Goal: Find contact information: Find contact information

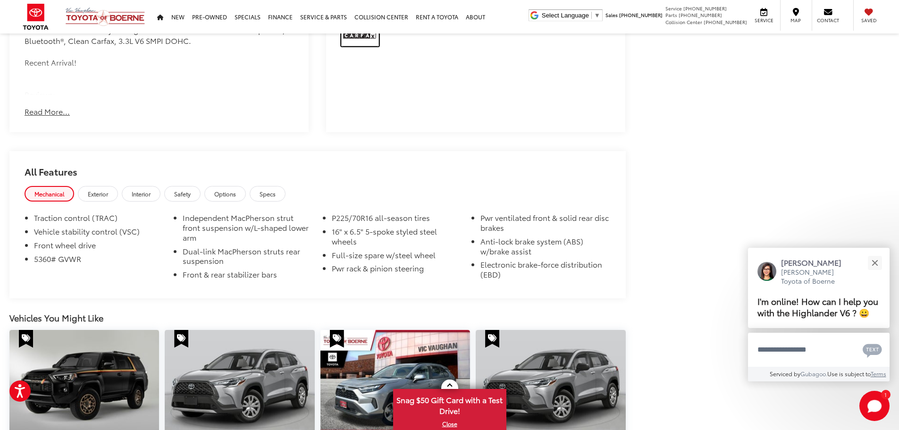
scroll to position [800, 0]
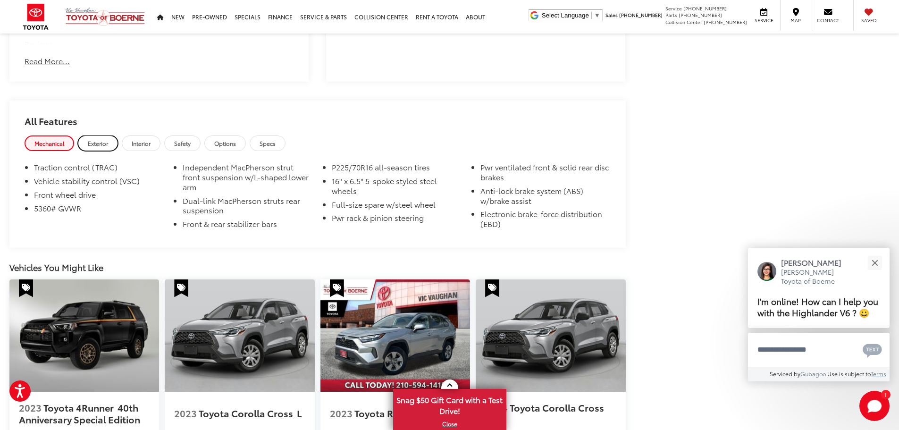
click at [107, 147] on link "Exterior" at bounding box center [98, 143] width 40 height 16
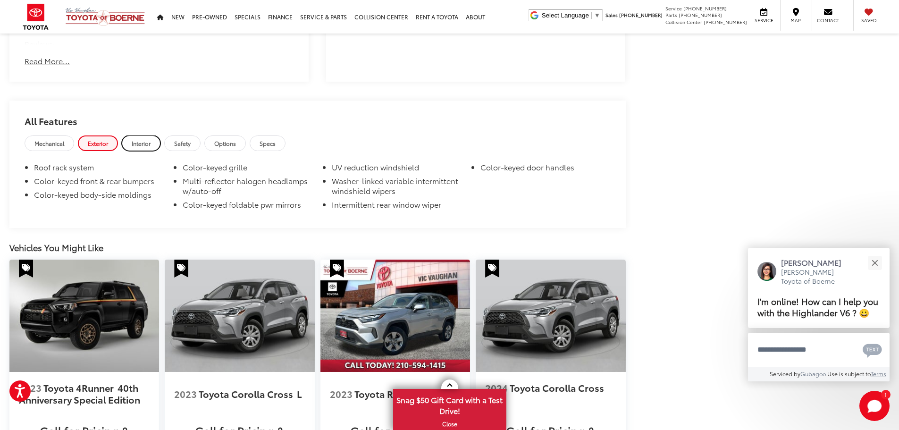
click at [153, 147] on link "Interior" at bounding box center [141, 143] width 39 height 16
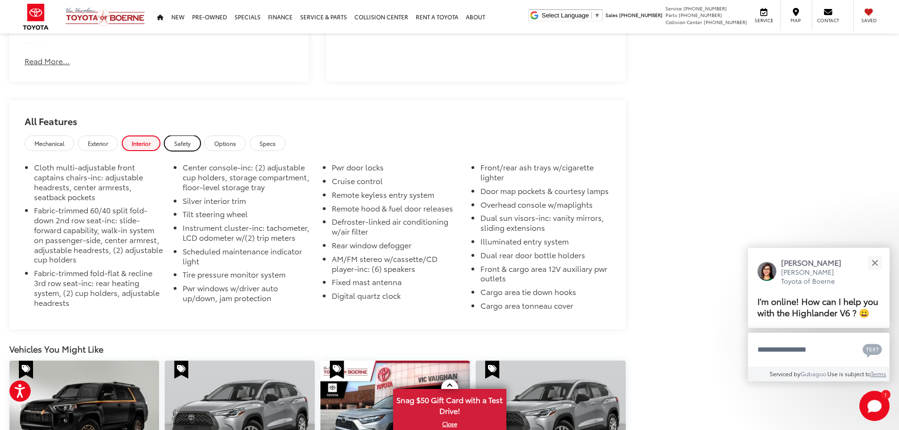
click at [175, 144] on link "Safety" at bounding box center [182, 143] width 36 height 16
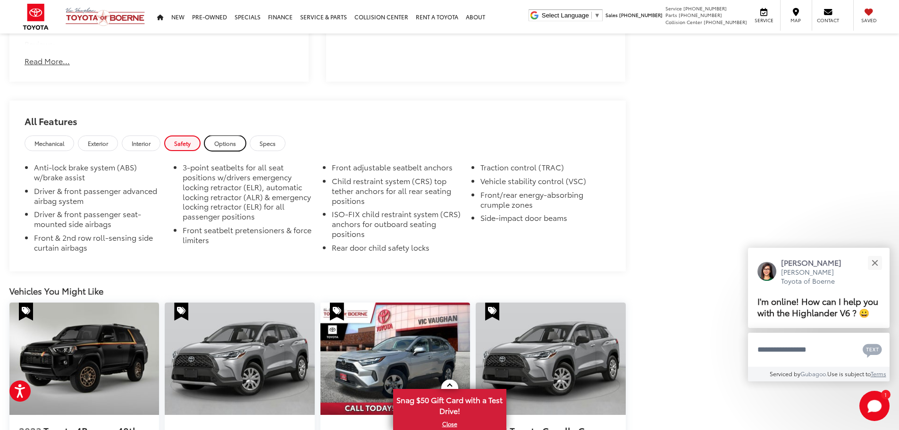
click at [227, 144] on span "Options" at bounding box center [225, 143] width 22 height 8
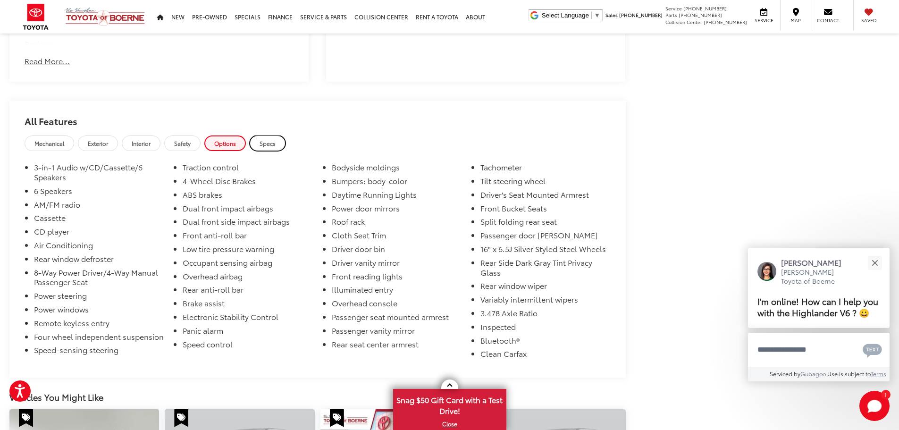
click at [271, 141] on span "Specs" at bounding box center [268, 143] width 16 height 8
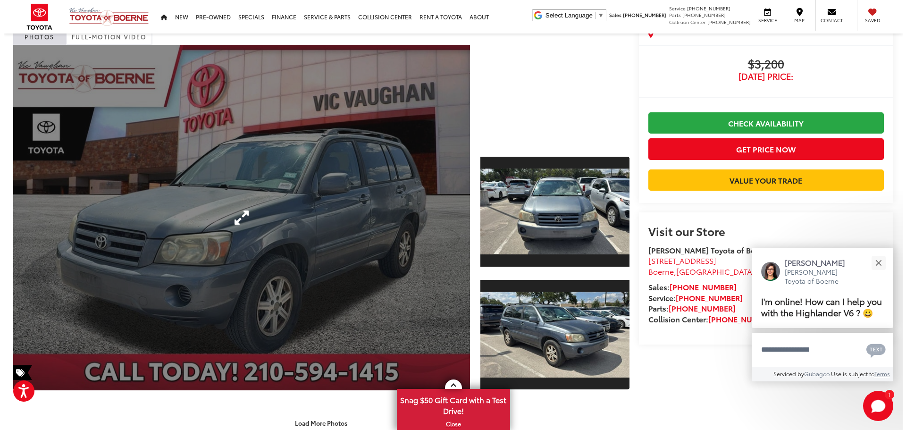
scroll to position [0, 0]
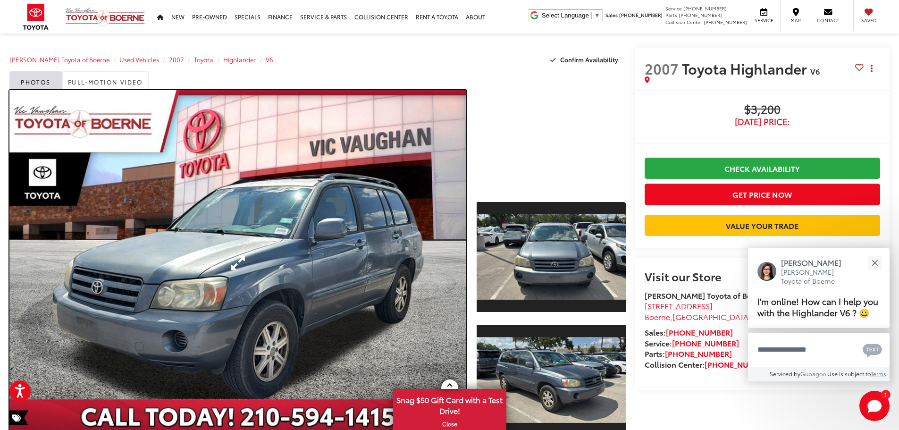
click at [276, 267] on link "Expand Photo 0" at bounding box center [237, 263] width 457 height 346
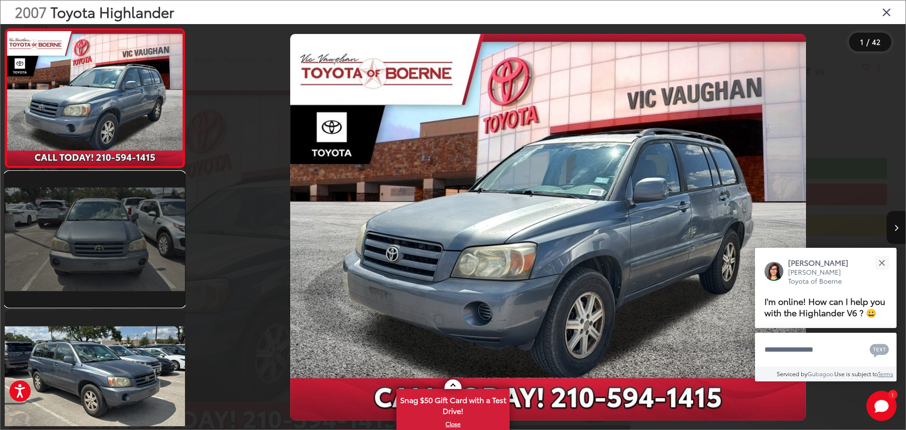
click at [152, 228] on link at bounding box center [95, 239] width 180 height 135
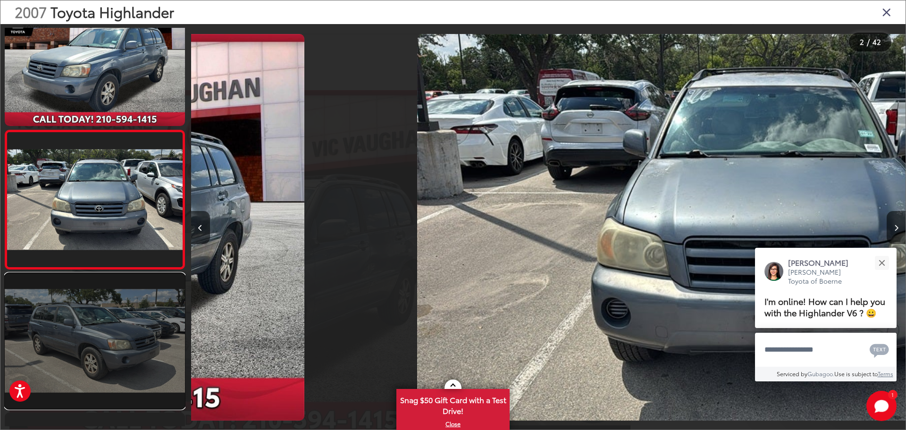
scroll to position [0, 658]
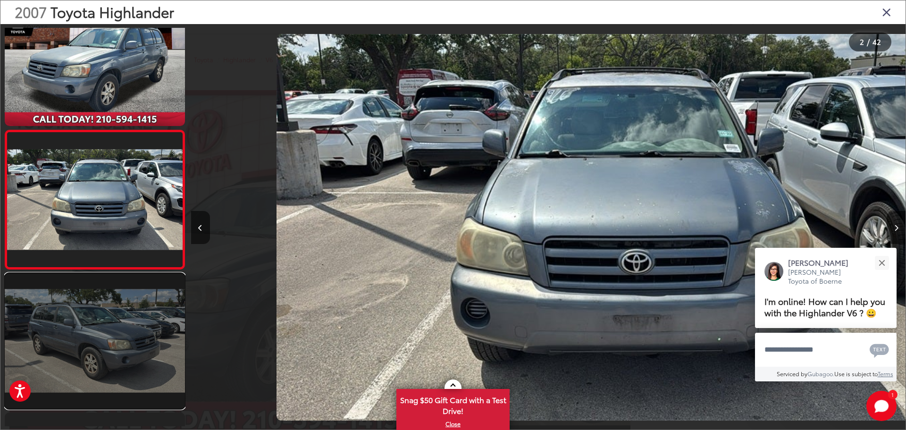
click at [145, 334] on link at bounding box center [95, 340] width 180 height 135
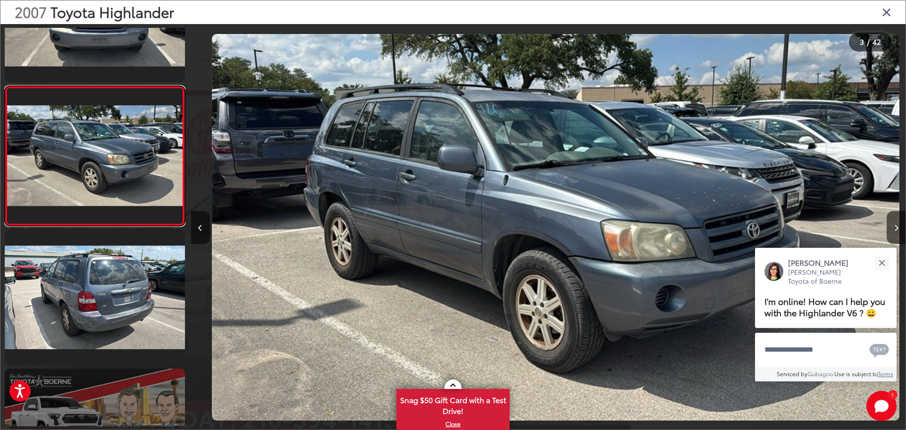
scroll to position [0, 0]
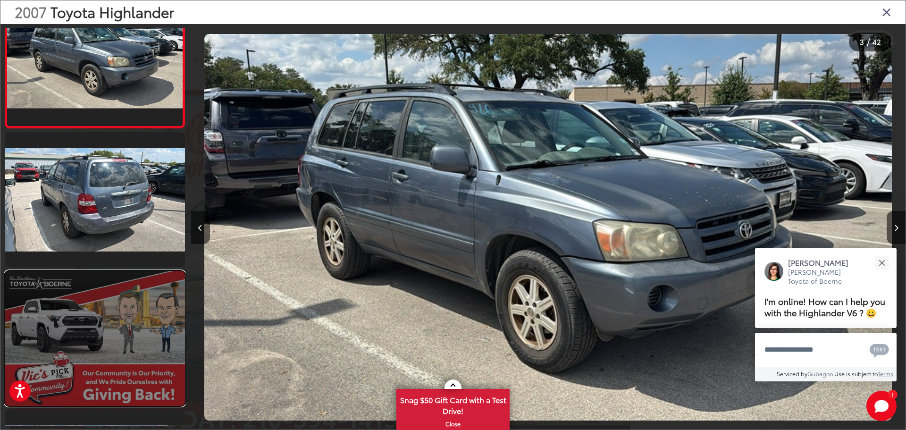
click at [137, 283] on link at bounding box center [95, 338] width 180 height 135
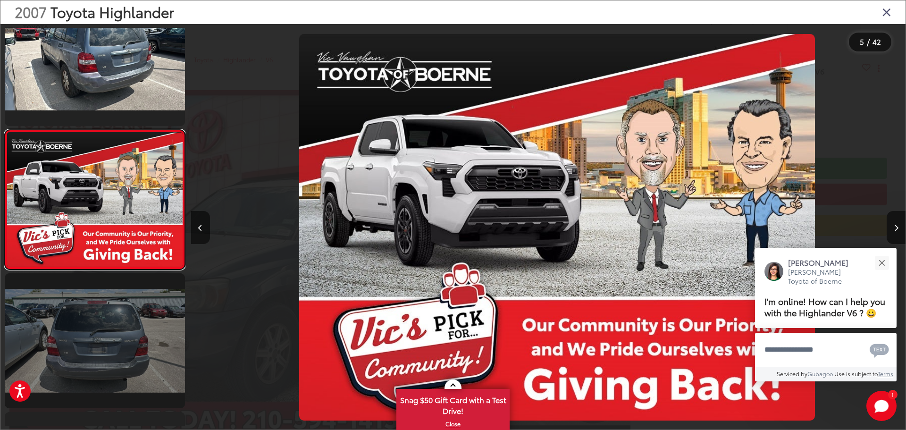
scroll to position [0, 2860]
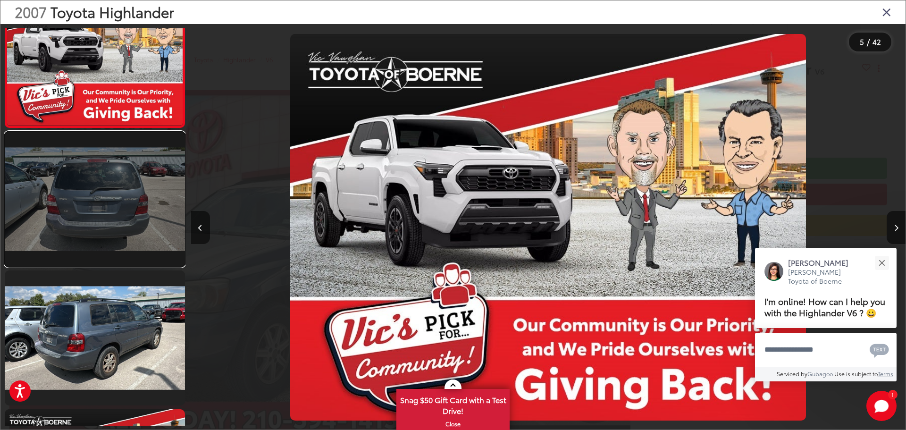
click at [123, 181] on link at bounding box center [95, 199] width 180 height 135
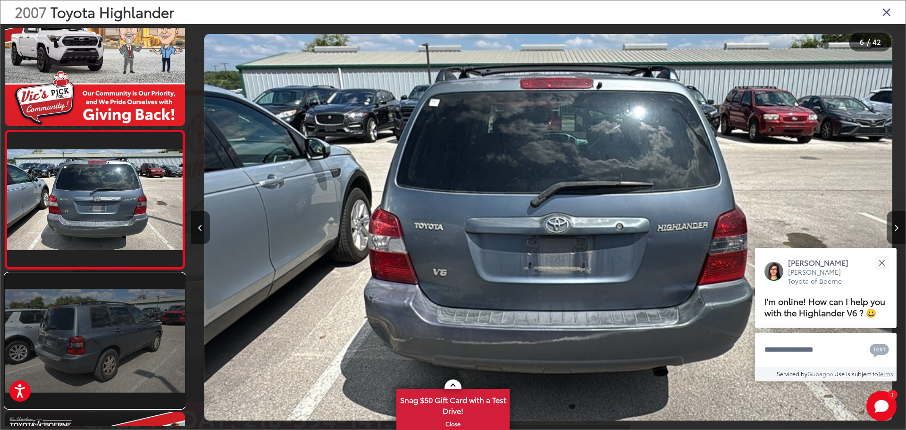
click at [143, 310] on link at bounding box center [95, 340] width 180 height 135
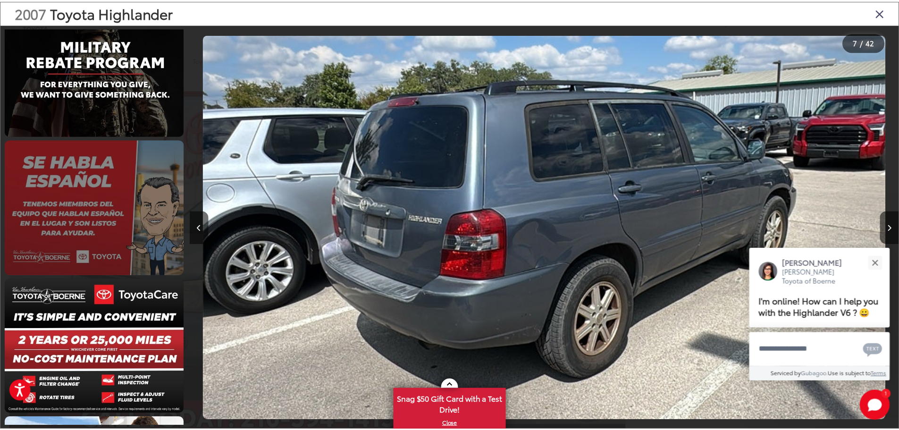
scroll to position [5435, 0]
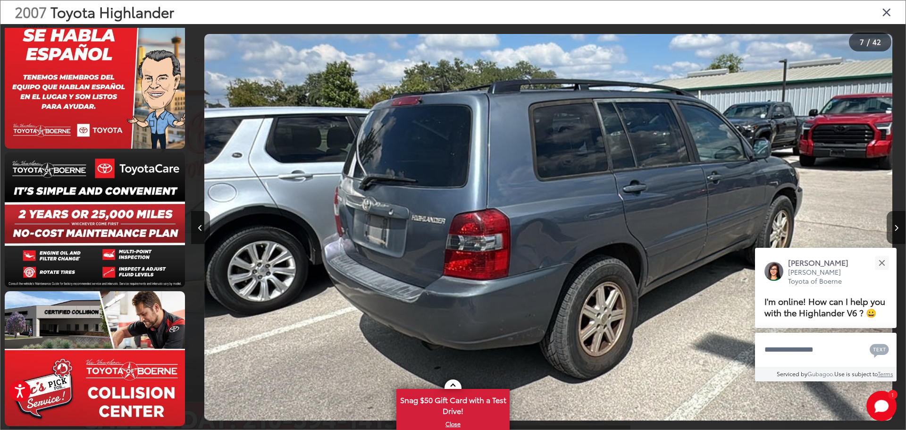
click at [888, 17] on icon "Close gallery" at bounding box center [886, 12] width 9 height 12
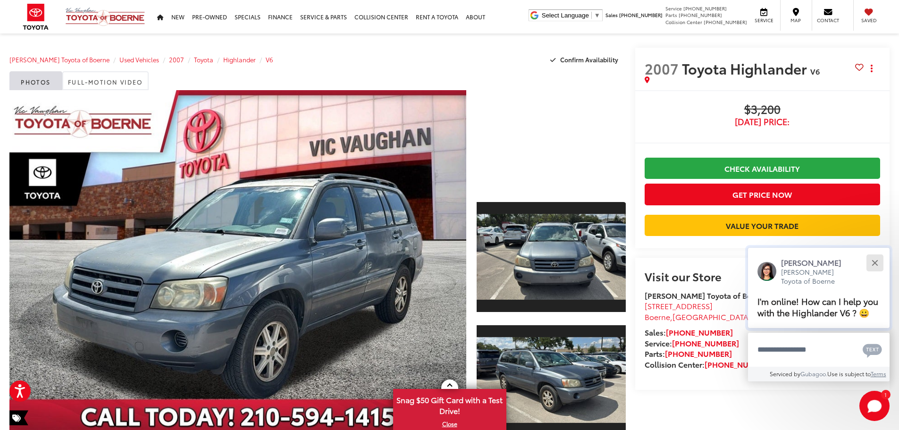
click at [875, 261] on button "Close" at bounding box center [875, 263] width 20 height 20
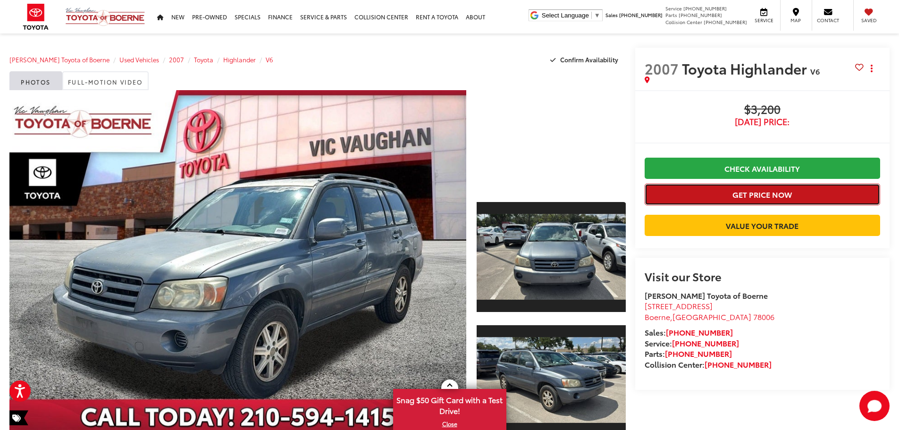
click at [796, 201] on button "Get Price Now" at bounding box center [763, 194] width 236 height 21
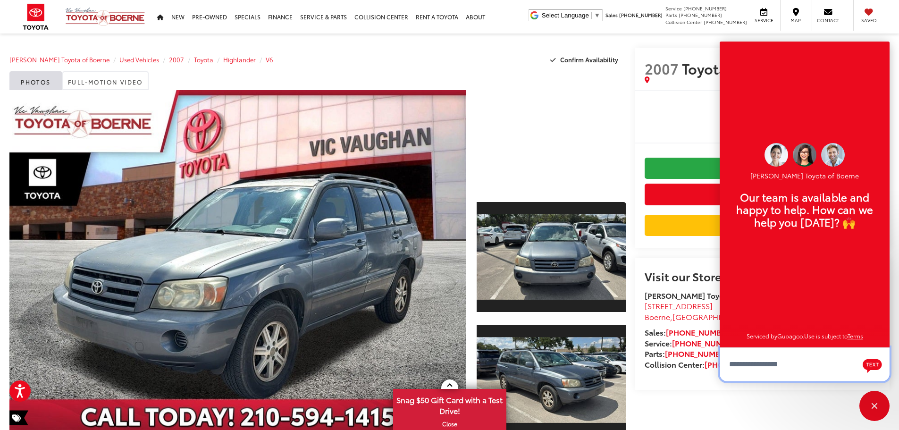
scroll to position [11, 0]
type textarea "**********"
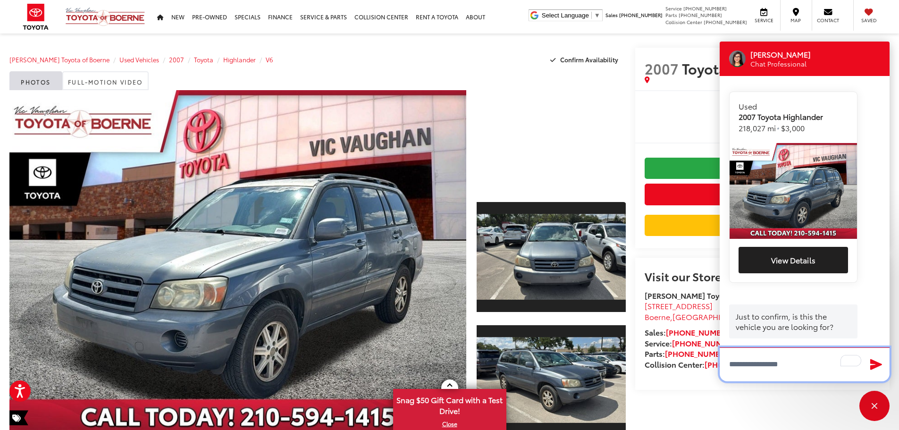
scroll to position [172, 0]
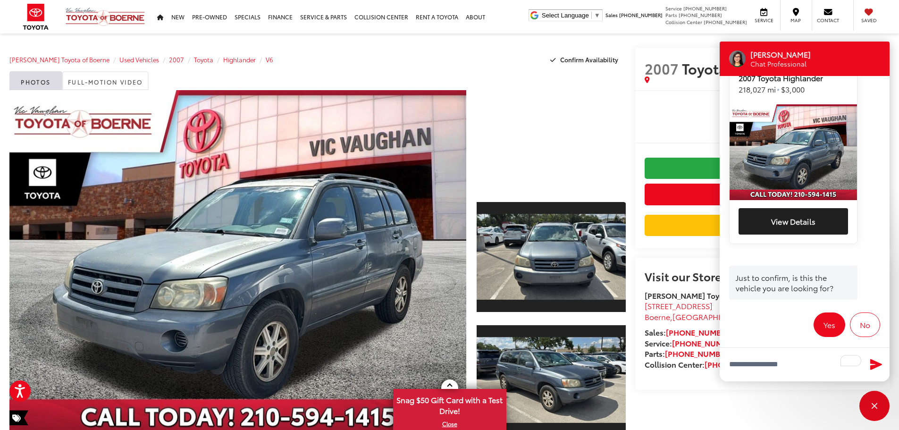
click at [816, 312] on button "Yes" at bounding box center [830, 324] width 32 height 25
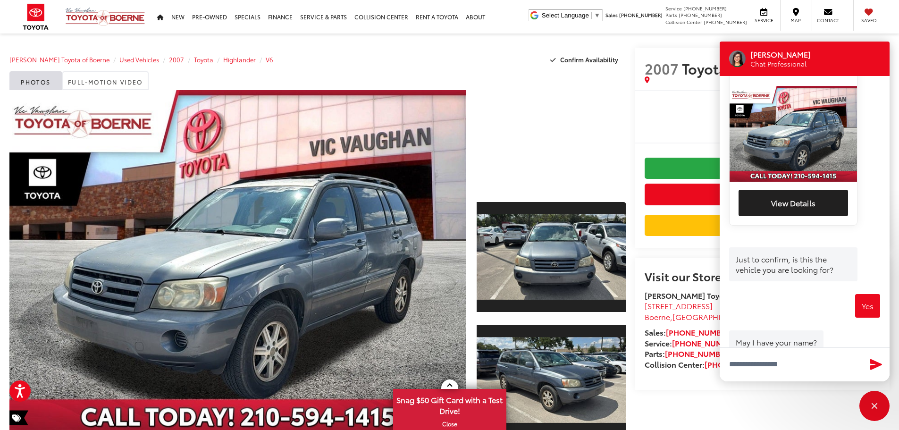
scroll to position [206, 0]
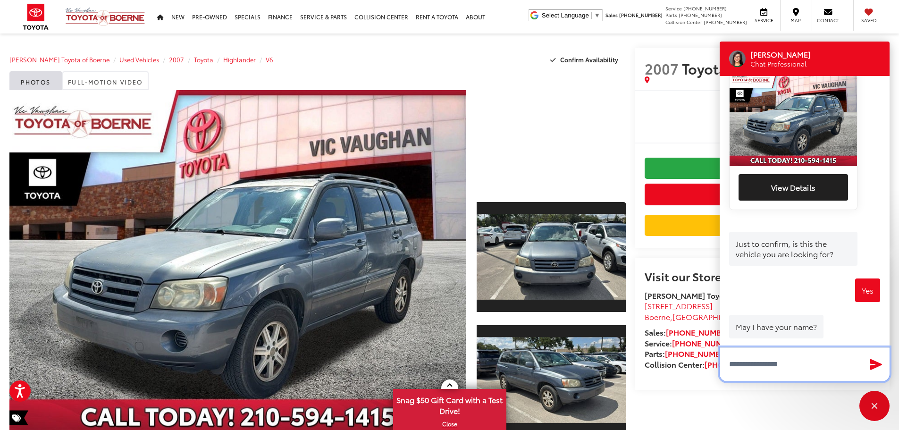
click at [840, 366] on input "Type your message" at bounding box center [805, 364] width 170 height 34
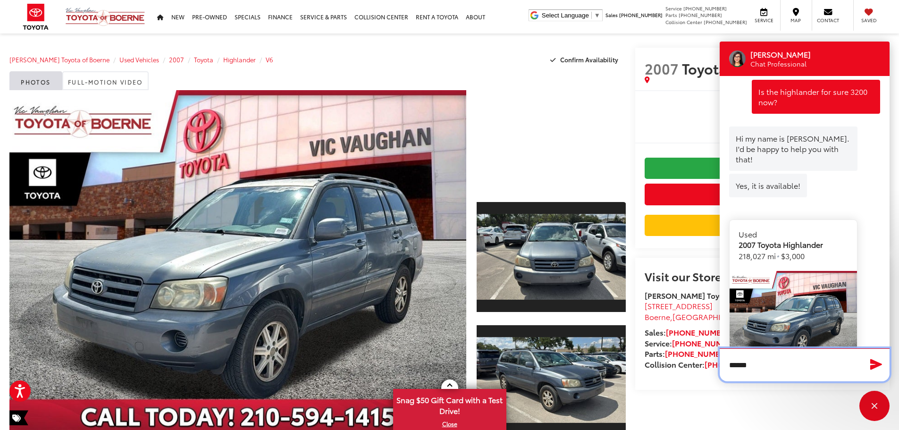
scroll to position [0, 0]
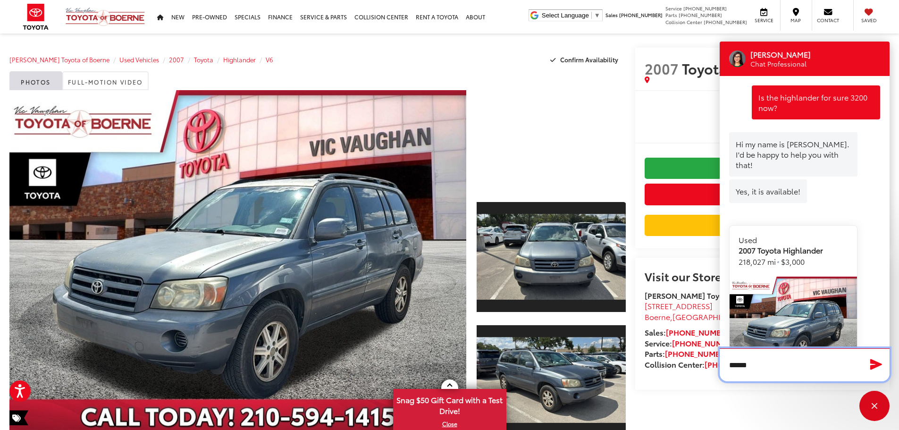
drag, startPoint x: 776, startPoint y: 364, endPoint x: 711, endPoint y: 373, distance: 65.3
type input "******"
click at [698, 388] on div "Visit our Store [PERSON_NAME] Toyota of Boerne [STREET_ADDRESS] [GEOGRAPHIC_DAT…" at bounding box center [762, 324] width 255 height 132
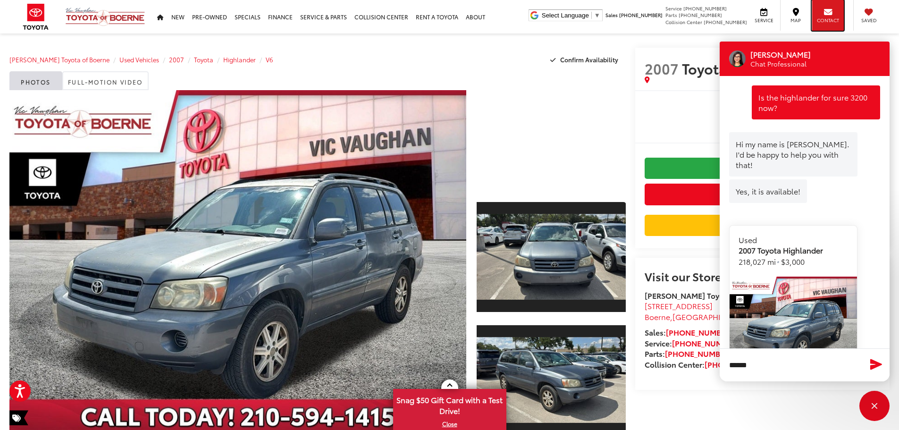
click at [826, 12] on icon at bounding box center [828, 12] width 8 height 0
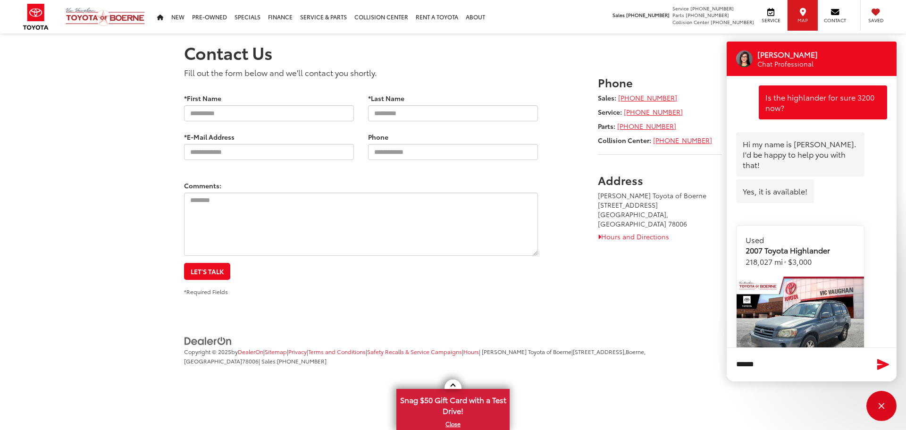
scroll to position [206, 0]
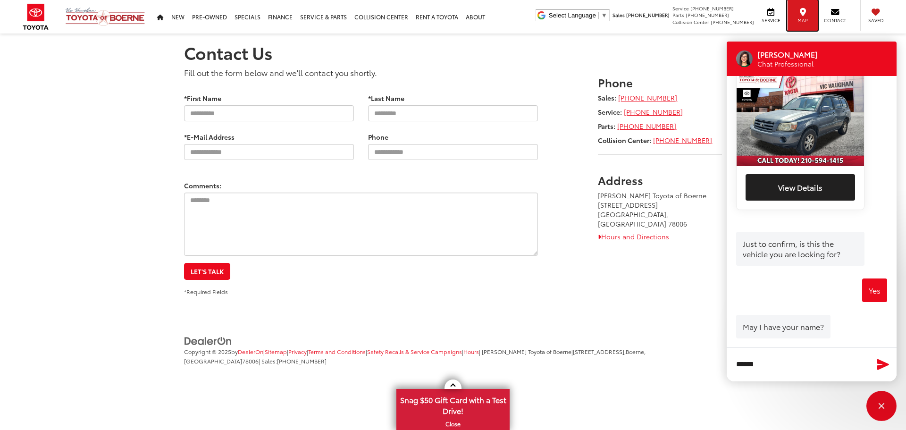
click at [806, 21] on span "Map" at bounding box center [803, 20] width 21 height 7
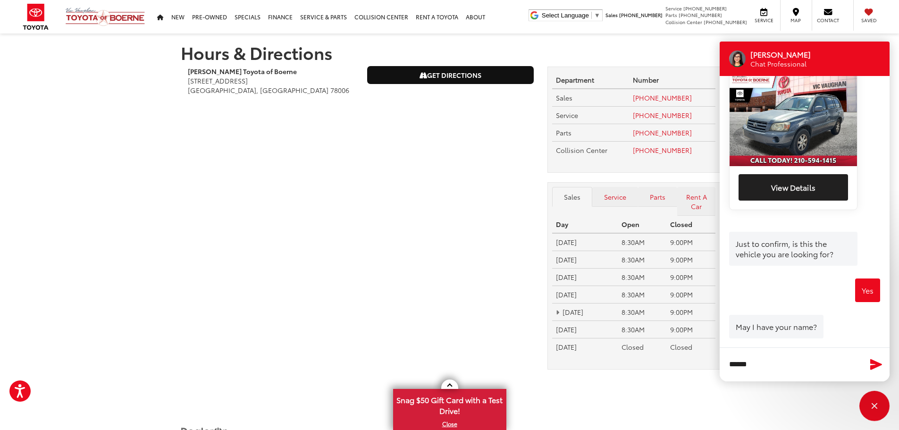
click at [468, 72] on link "Get Directions" at bounding box center [451, 75] width 166 height 17
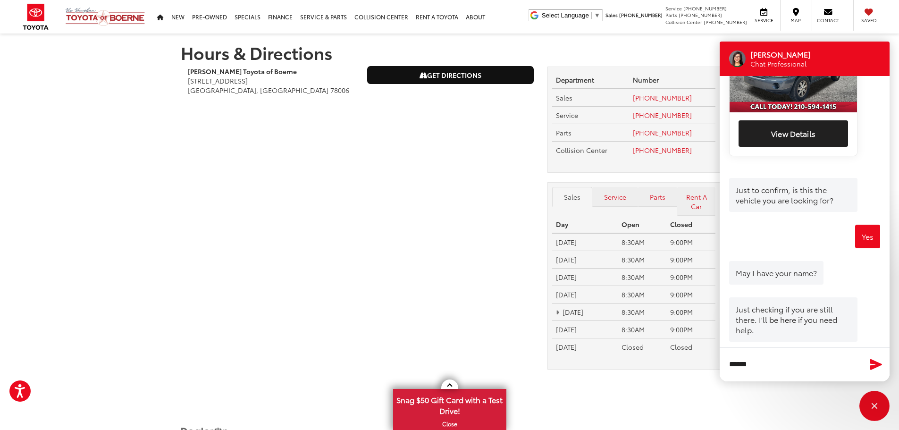
scroll to position [263, 0]
